Goal: Information Seeking & Learning: Learn about a topic

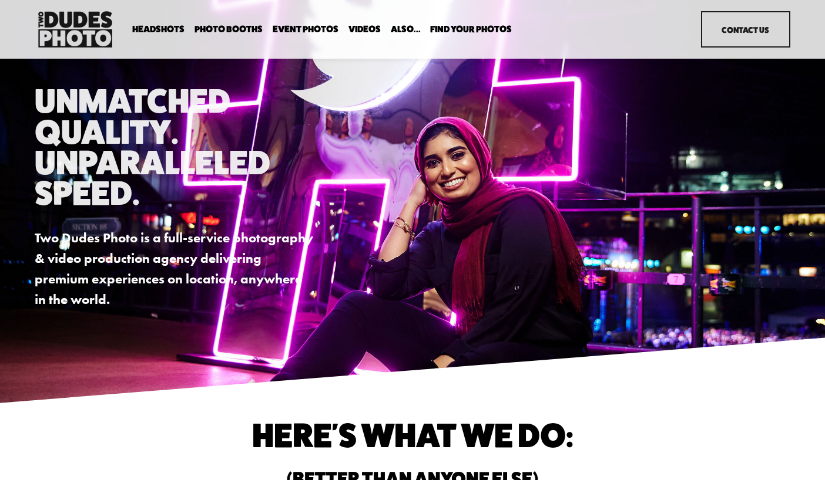
click at [0, 0] on span "Backdrop Options" at bounding box center [0, 0] width 0 height 0
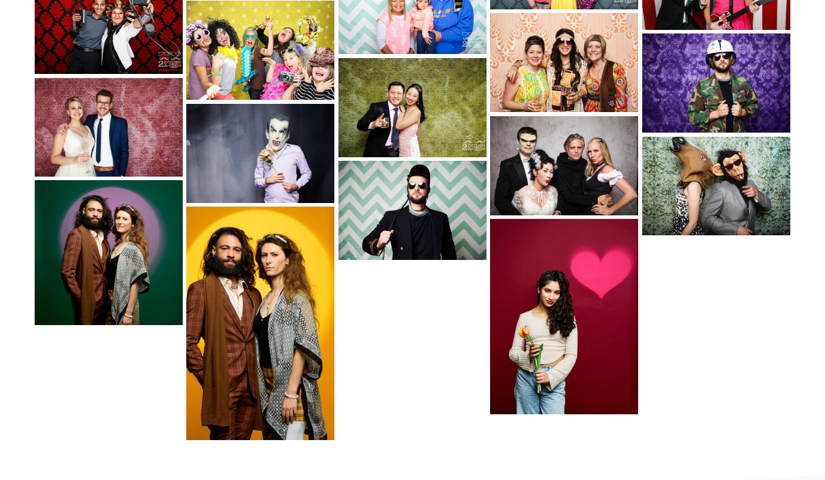
scroll to position [1662, 0]
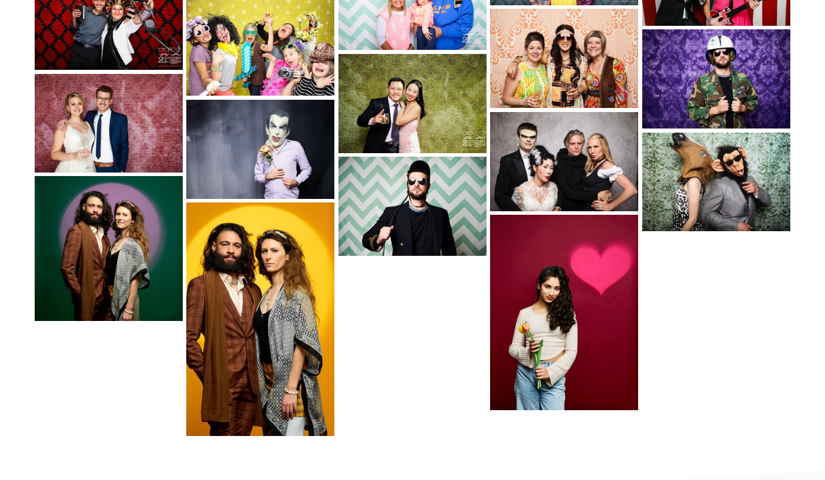
click at [127, 117] on img at bounding box center [109, 123] width 148 height 99
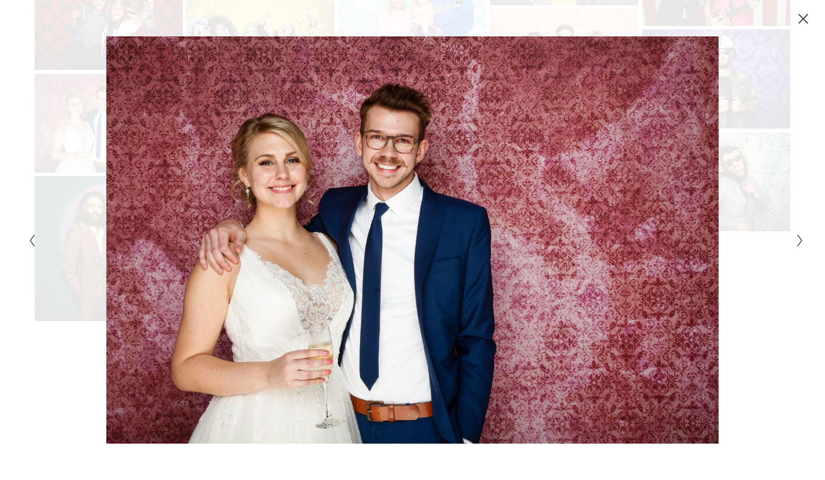
click at [126, 144] on div "Gallery" at bounding box center [219, 240] width 388 height 408
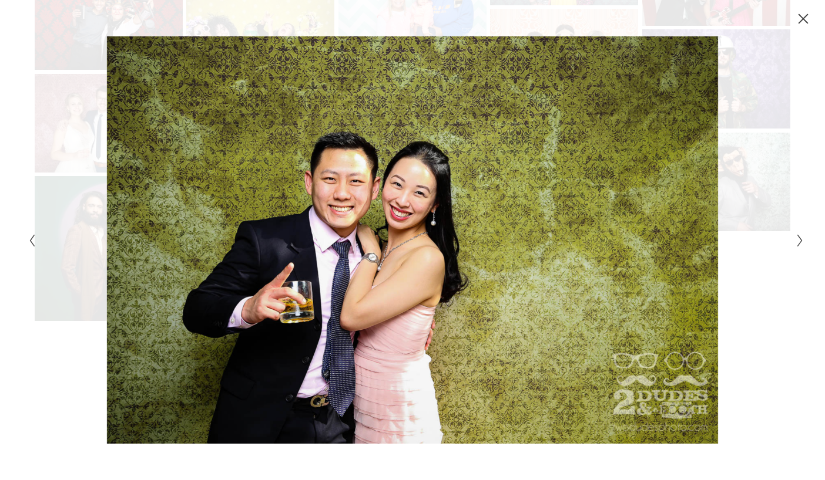
click at [84, 150] on div "Gallery" at bounding box center [219, 240] width 388 height 408
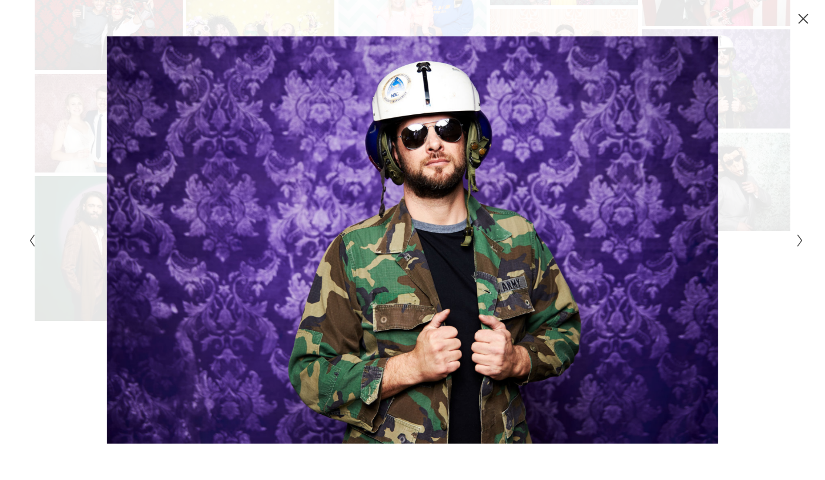
click at [807, 15] on icon "Close" at bounding box center [802, 18] width 9 height 9
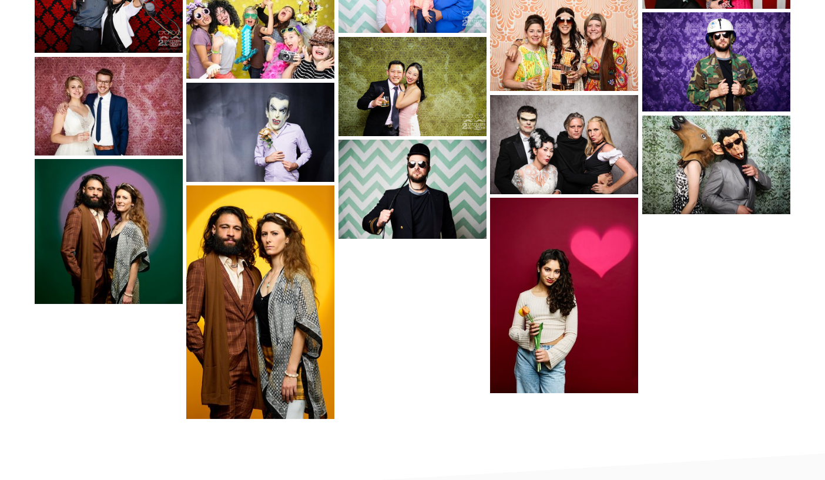
scroll to position [1678, 0]
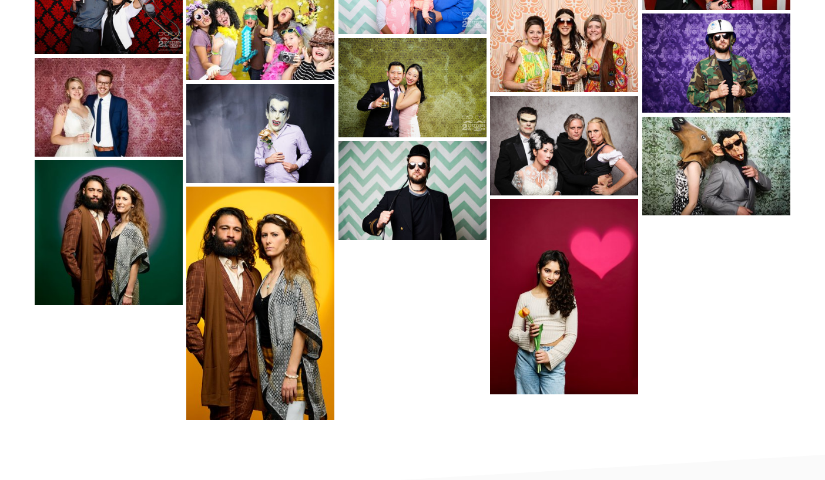
click at [624, 171] on img at bounding box center [564, 145] width 149 height 99
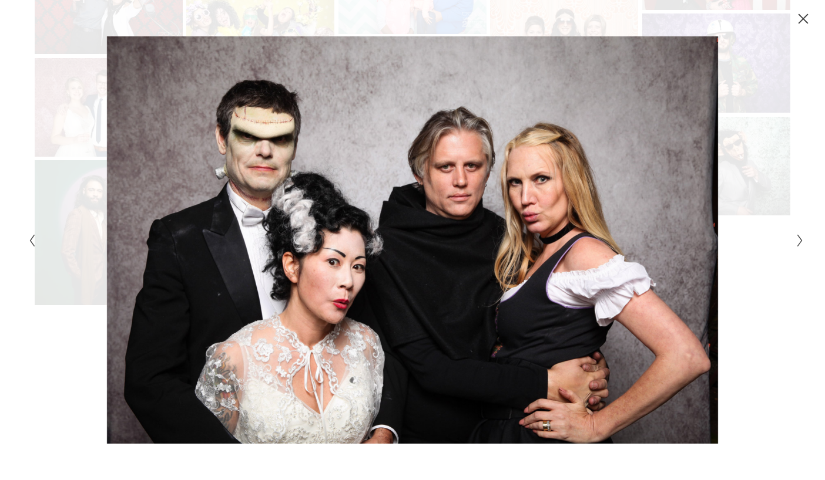
click at [795, 70] on div "Gallery" at bounding box center [606, 240] width 388 height 408
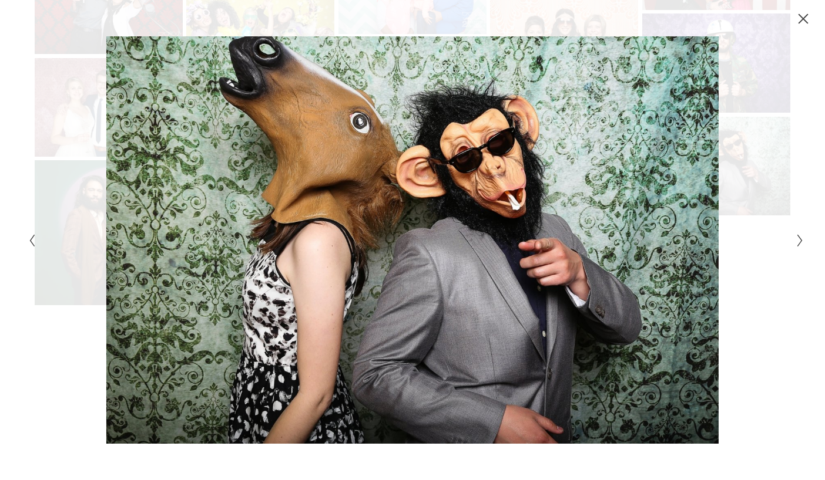
click at [803, 15] on icon "Close" at bounding box center [803, 19] width 12 height 12
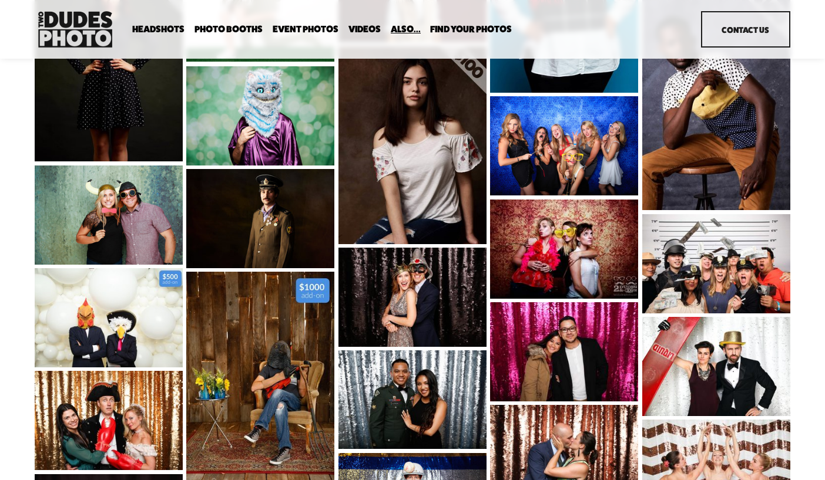
scroll to position [806, 0]
